Goal: Complete application form: Complete application form

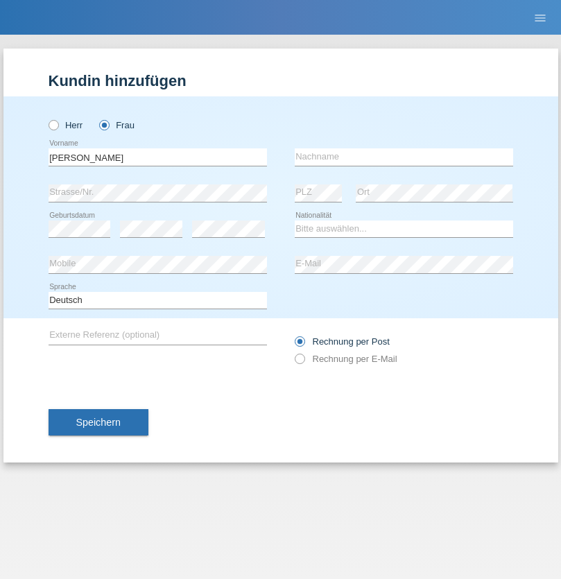
type input "[PERSON_NAME]"
click at [404, 157] on input "text" at bounding box center [404, 156] width 218 height 17
type input "[PERSON_NAME]"
select select "CH"
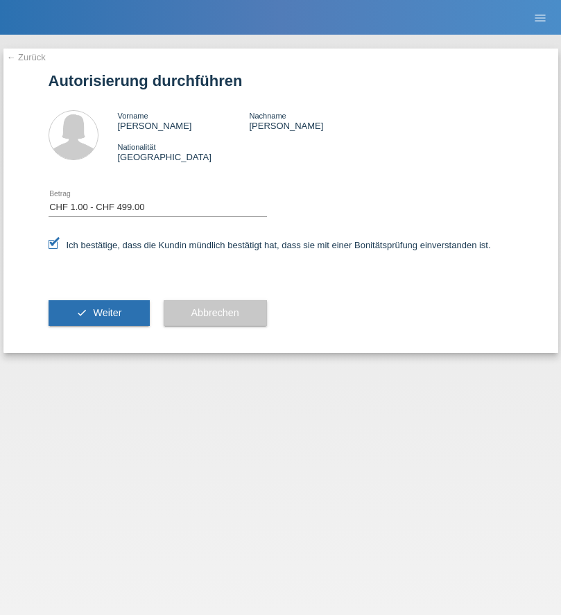
select select "1"
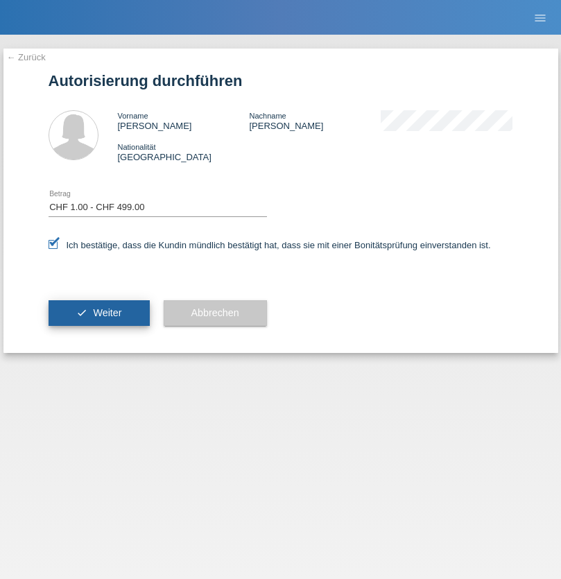
click at [98, 313] on span "Weiter" at bounding box center [107, 312] width 28 height 11
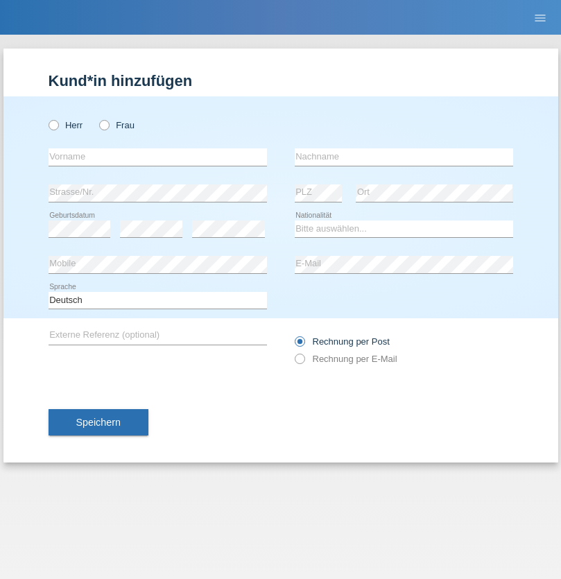
radio input "true"
click at [157, 157] on input "text" at bounding box center [158, 156] width 218 height 17
type input "Natasa"
click at [404, 157] on input "text" at bounding box center [404, 156] width 218 height 17
type input "Grujic"
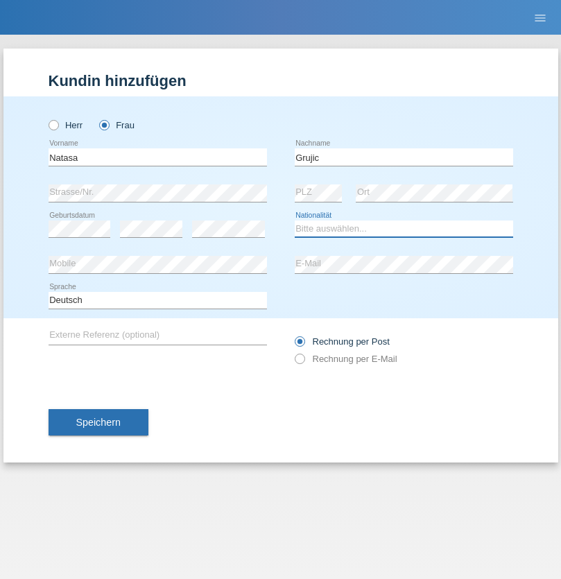
select select "RS"
select select "C"
select select "01"
select select "09"
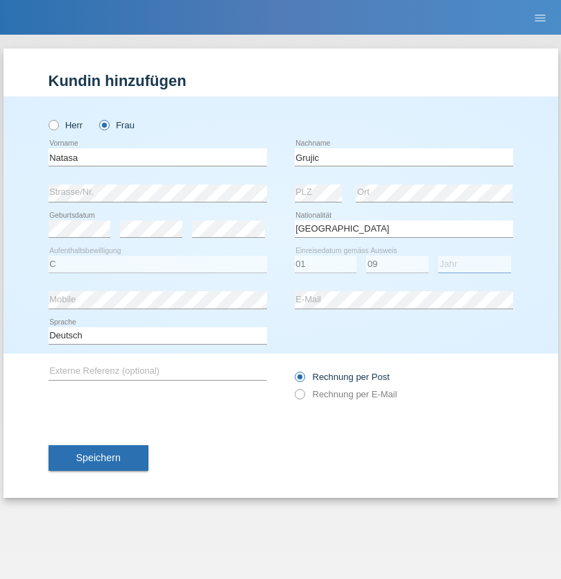
select select "2010"
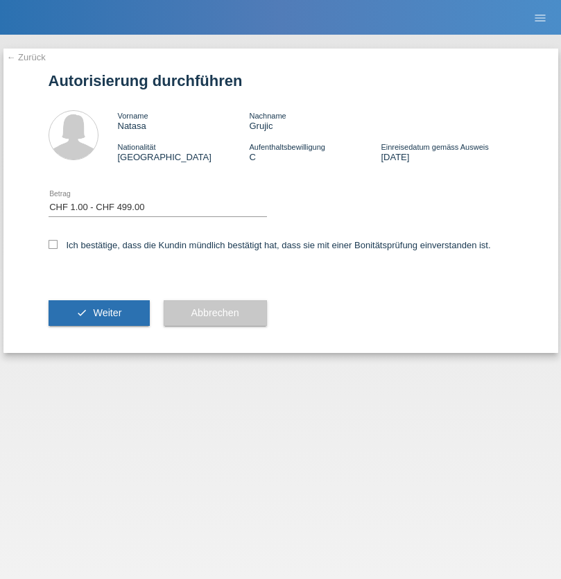
select select "1"
checkbox input "true"
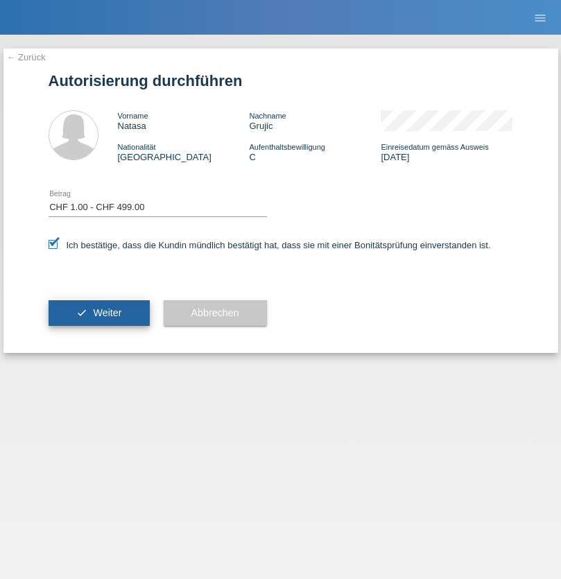
click at [98, 313] on span "Weiter" at bounding box center [107, 312] width 28 height 11
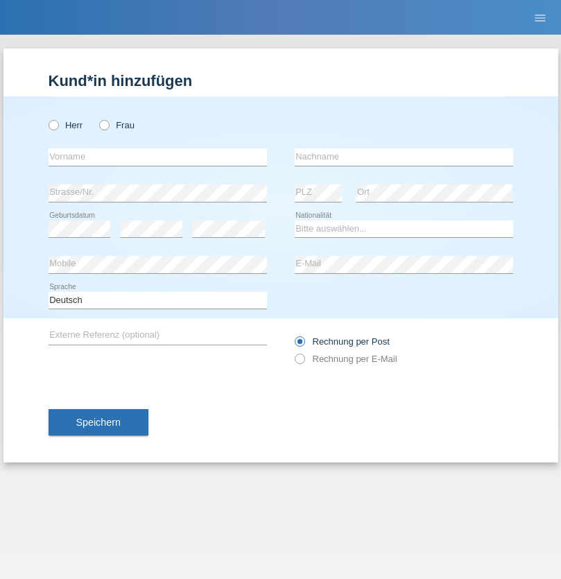
radio input "true"
click at [157, 157] on input "text" at bounding box center [158, 156] width 218 height 17
type input "Natasa"
click at [404, 157] on input "text" at bounding box center [404, 156] width 218 height 17
type input "Grujic"
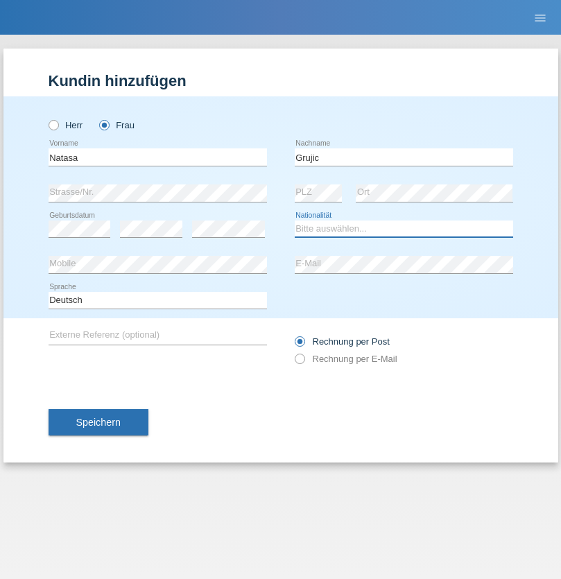
select select "RS"
select select "C"
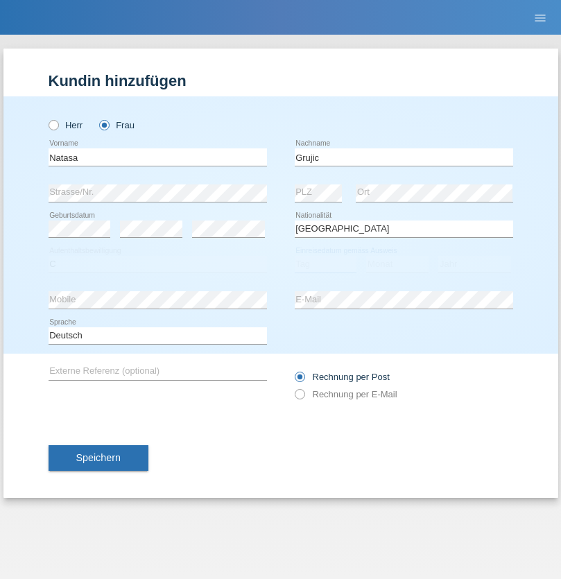
select select "01"
select select "09"
select select "2010"
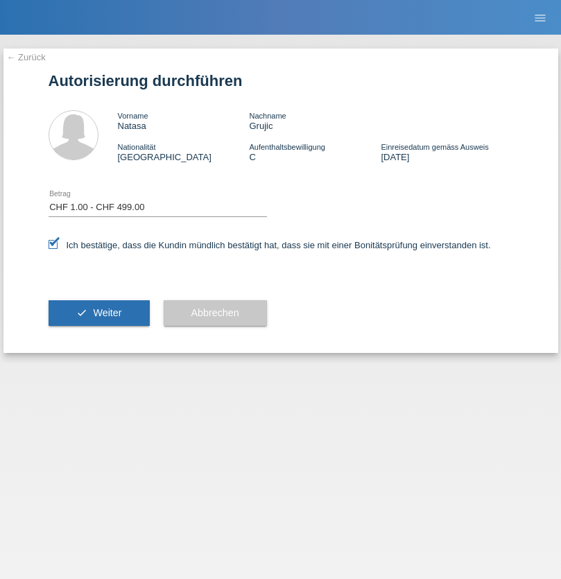
select select "1"
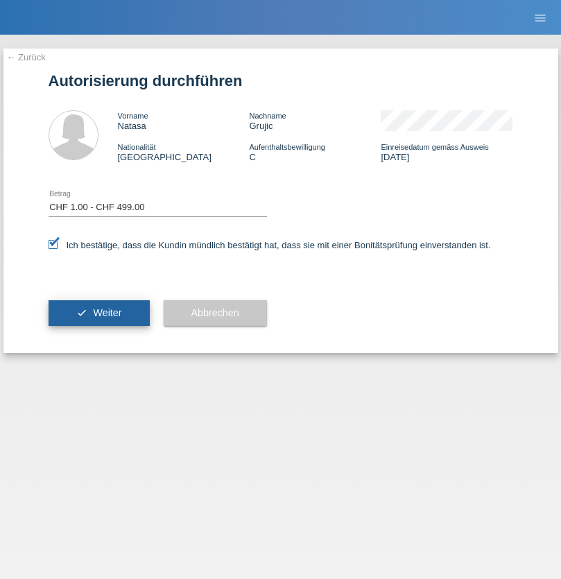
click at [98, 313] on span "Weiter" at bounding box center [107, 312] width 28 height 11
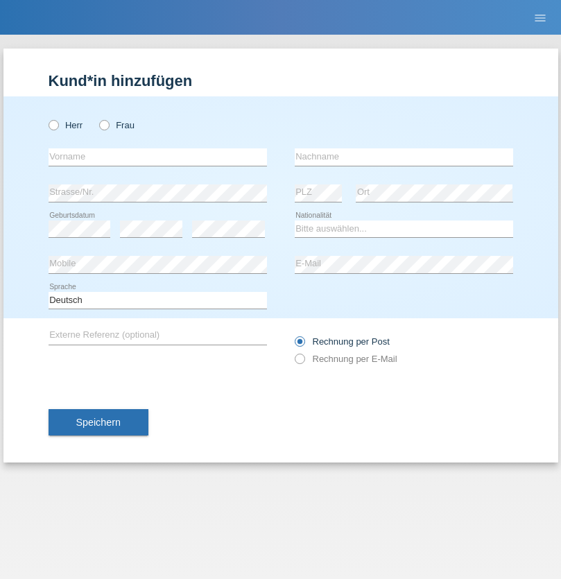
radio input "true"
click at [157, 157] on input "text" at bounding box center [158, 156] width 218 height 17
type input "[DEMOGRAPHIC_DATA]"
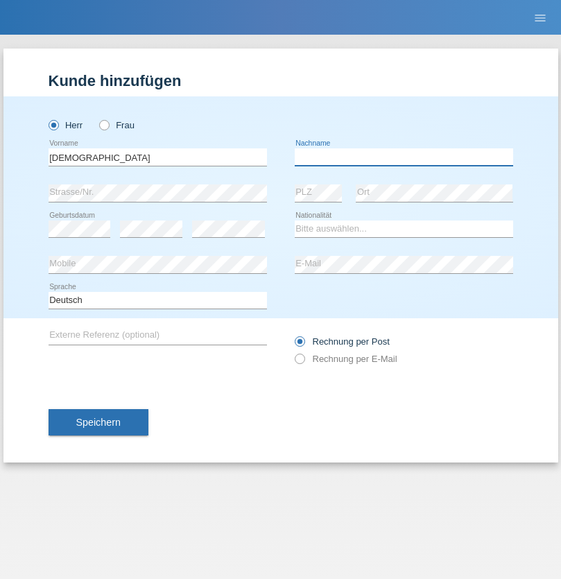
click at [404, 157] on input "text" at bounding box center [404, 156] width 218 height 17
type input "Axmed"
select select "SO"
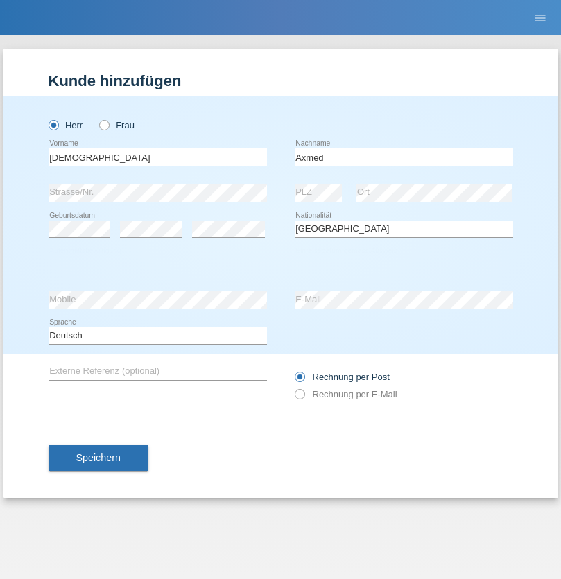
select select "C"
select select "01"
select select "02"
select select "2015"
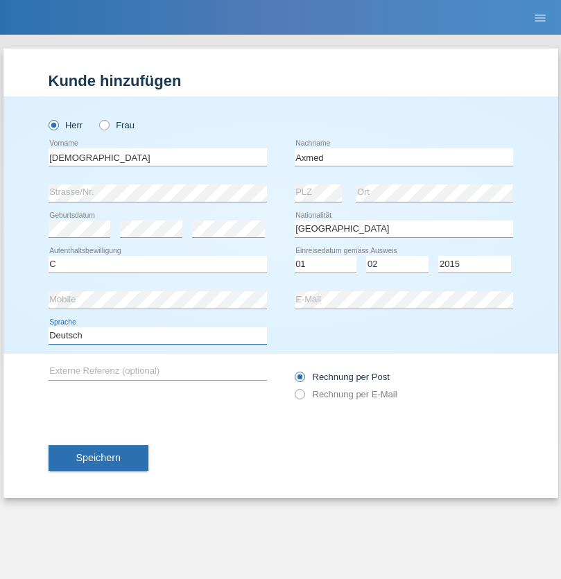
select select "en"
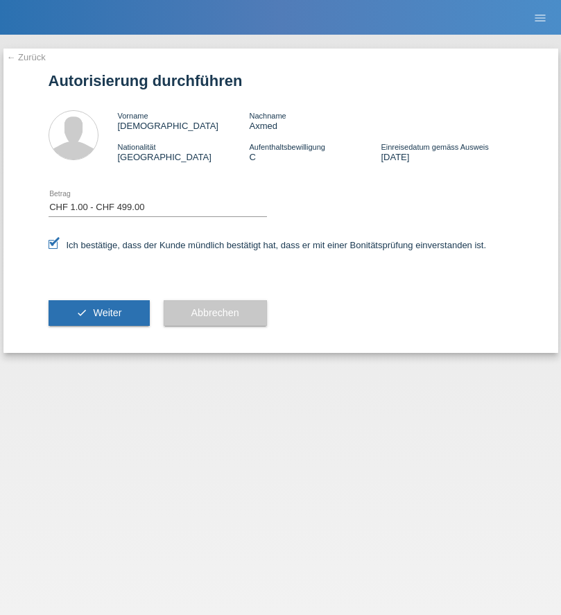
select select "1"
click at [98, 313] on span "Weiter" at bounding box center [107, 312] width 28 height 11
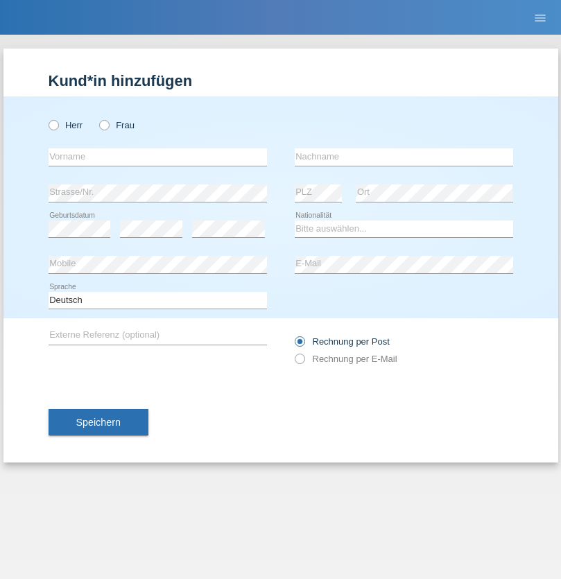
radio input "true"
click at [157, 157] on input "text" at bounding box center [158, 156] width 218 height 17
type input "firat"
click at [404, 157] on input "text" at bounding box center [404, 156] width 218 height 17
type input "kara"
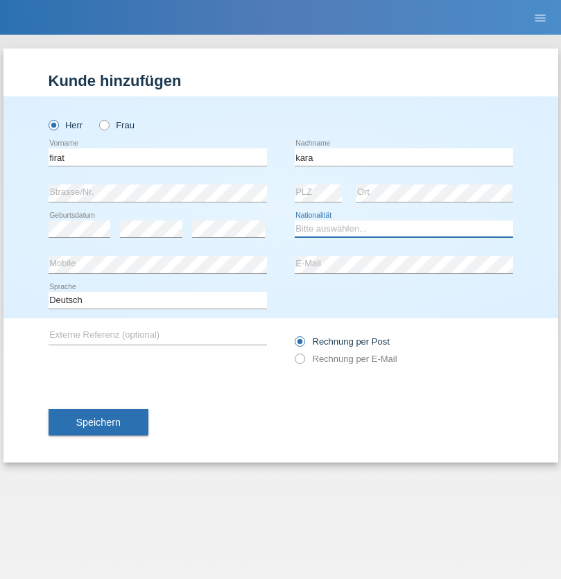
select select "CH"
